Goal: Task Accomplishment & Management: Use online tool/utility

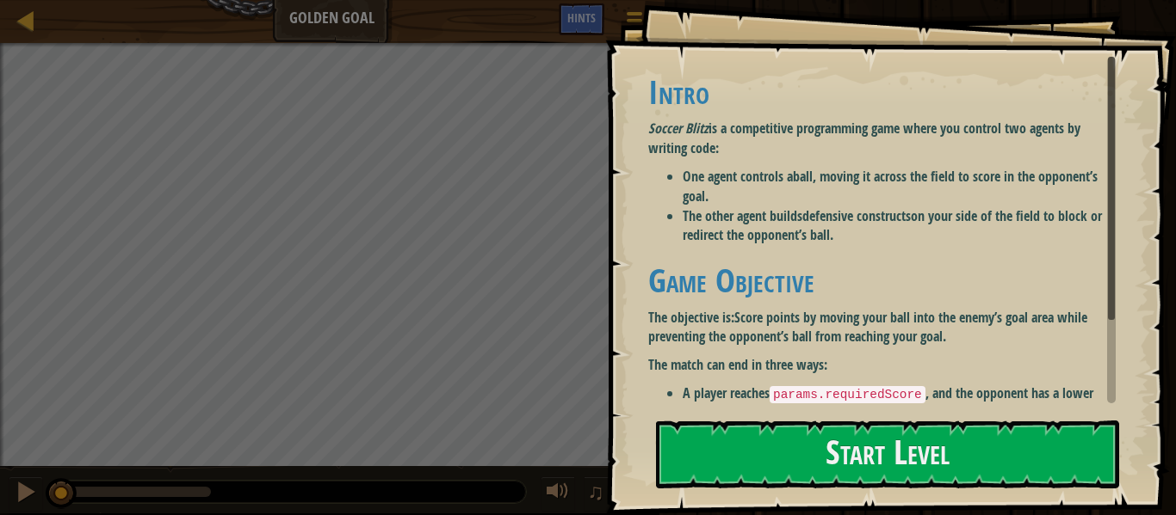
click at [799, 250] on div "Intro Soccer Blitz is a competitive programming game where you control two agen…" at bounding box center [881, 289] width 467 height 430
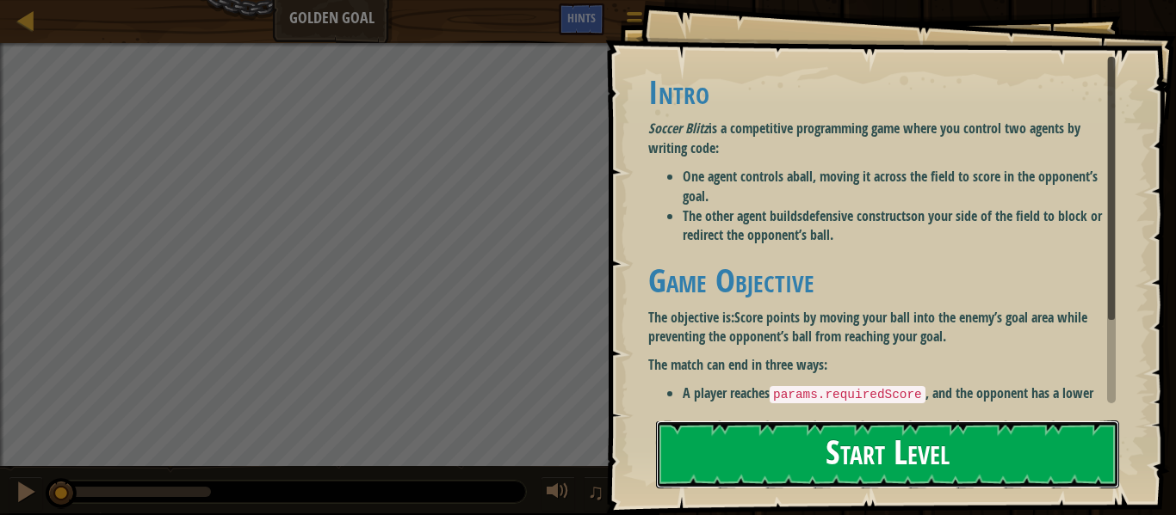
click at [812, 421] on button "Start Level" at bounding box center [887, 455] width 463 height 68
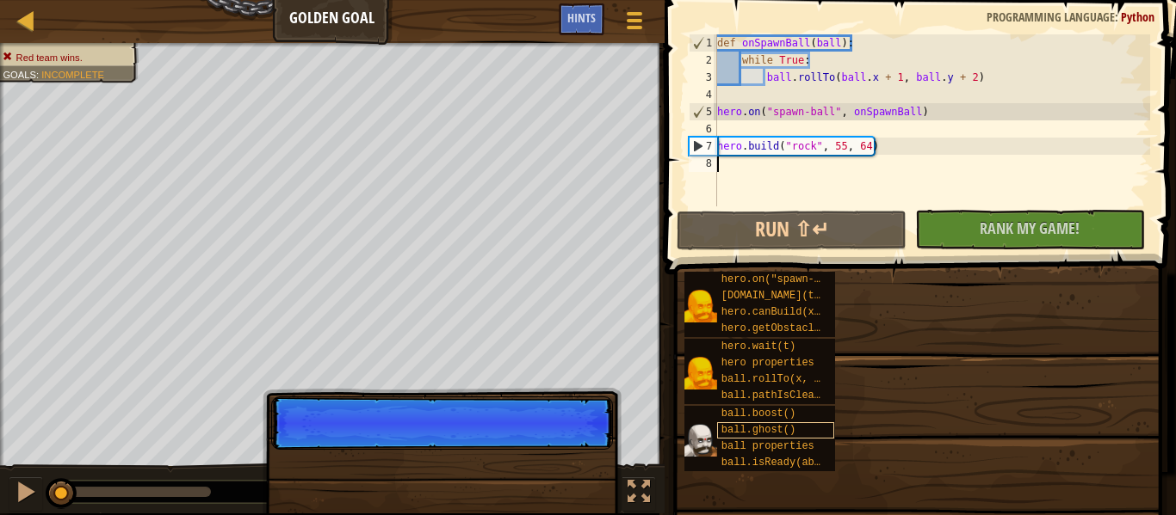
click at [759, 435] on span "ball.ghost()" at bounding box center [758, 430] width 74 height 12
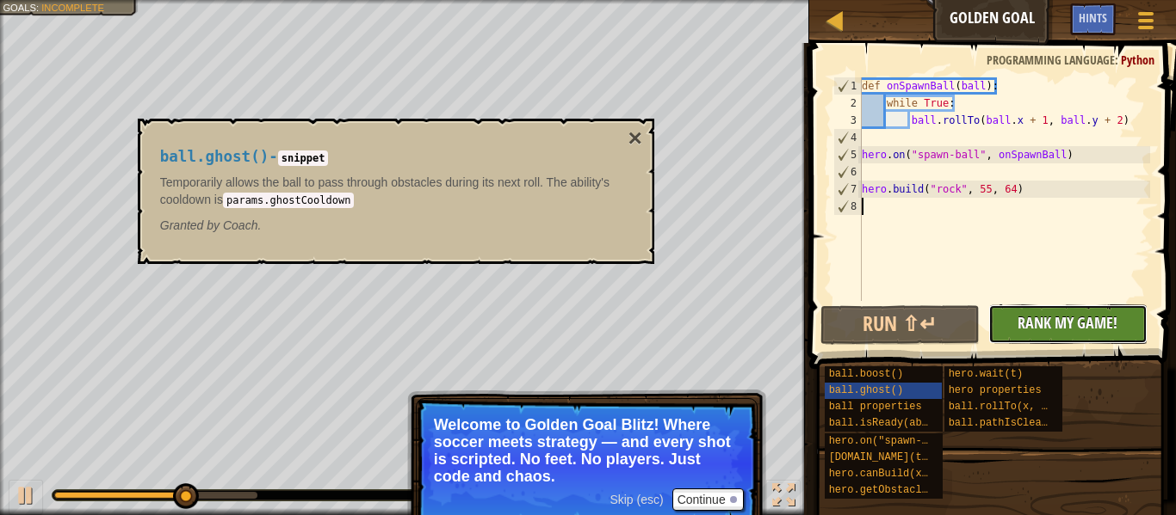
click at [1050, 325] on span "Rank My Game!" at bounding box center [1067, 323] width 100 height 22
click at [1050, 325] on div "No New Code to Rank Rank My Game! Submitting... Submitted for Ranking Failed to…" at bounding box center [1058, 325] width 159 height 40
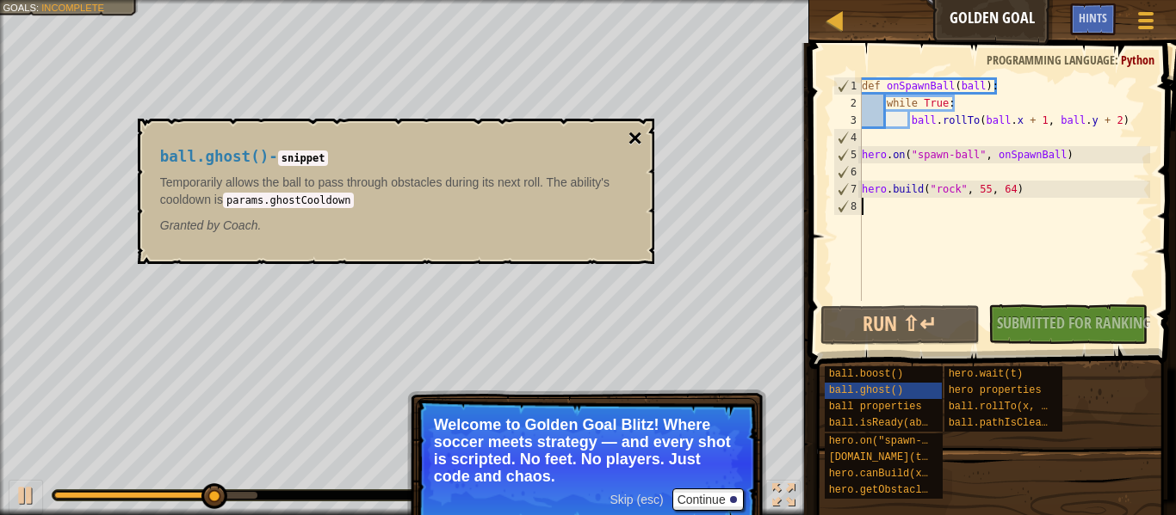
click at [633, 133] on button "×" at bounding box center [634, 139] width 14 height 24
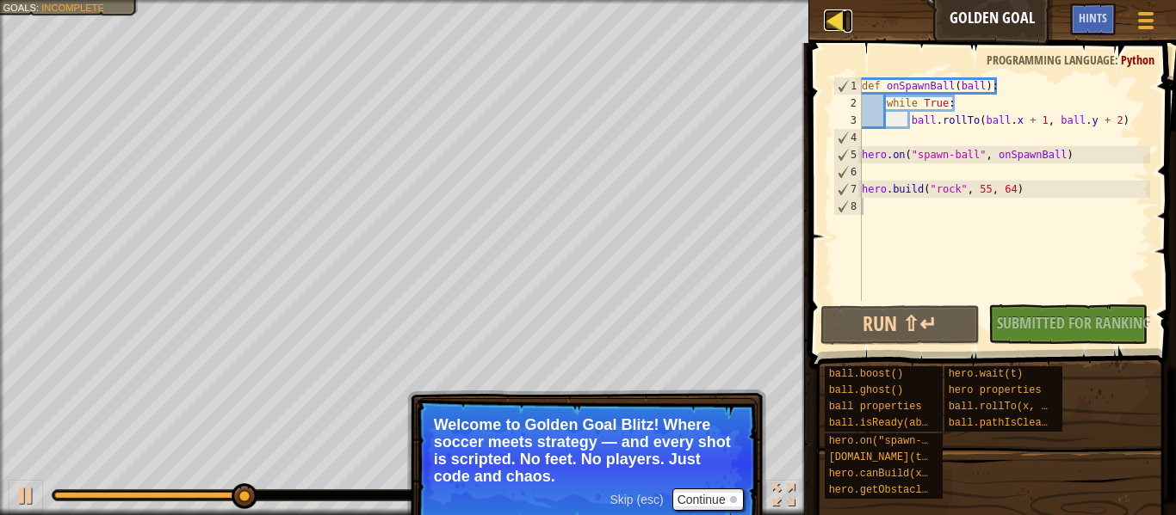
click at [839, 14] on div at bounding box center [835, 20] width 22 height 22
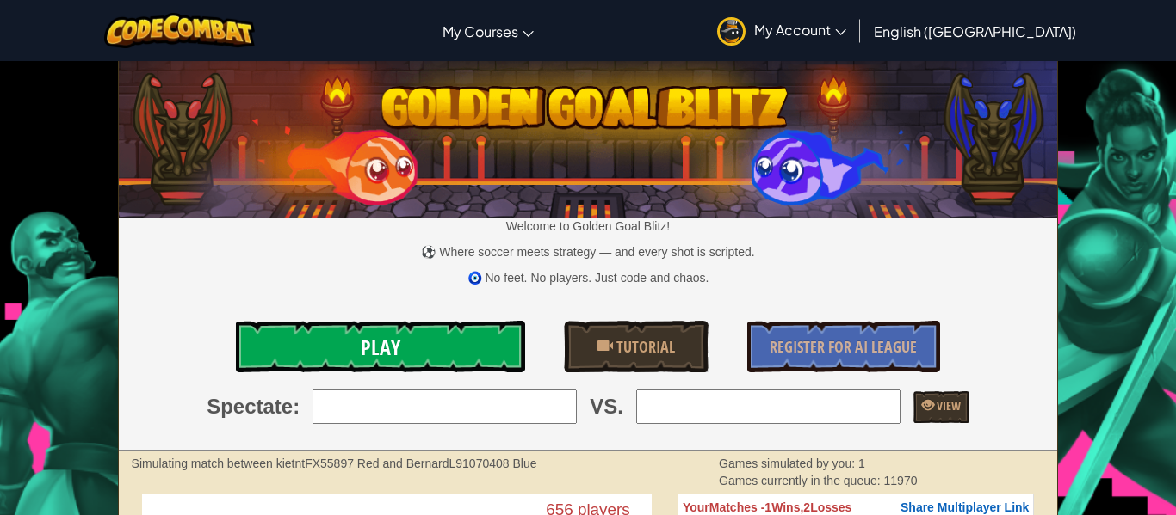
click at [422, 353] on link "Play" at bounding box center [380, 347] width 289 height 52
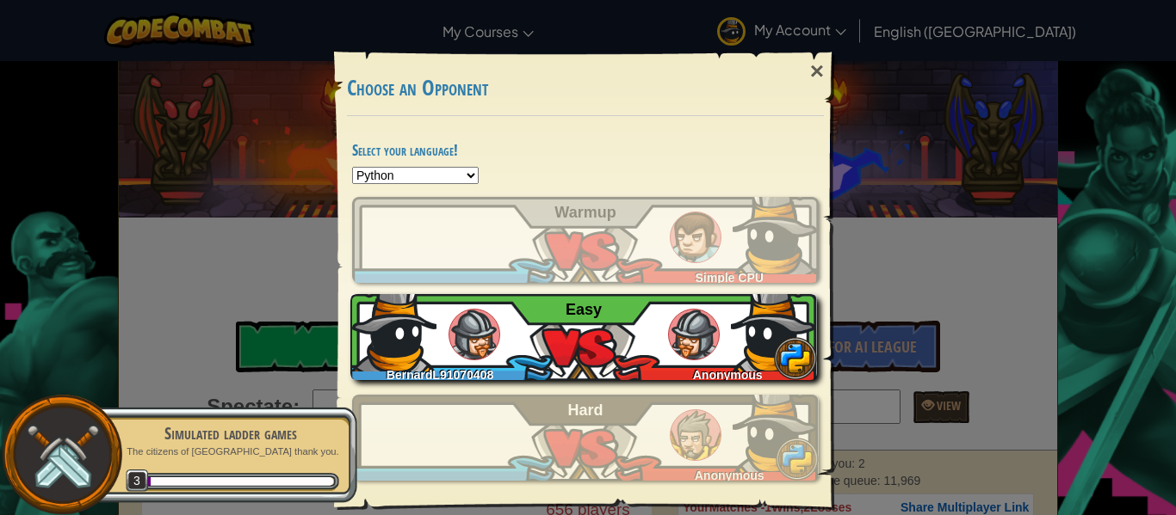
click at [497, 325] on img at bounding box center [474, 335] width 52 height 52
